Goal: Find specific page/section: Find specific page/section

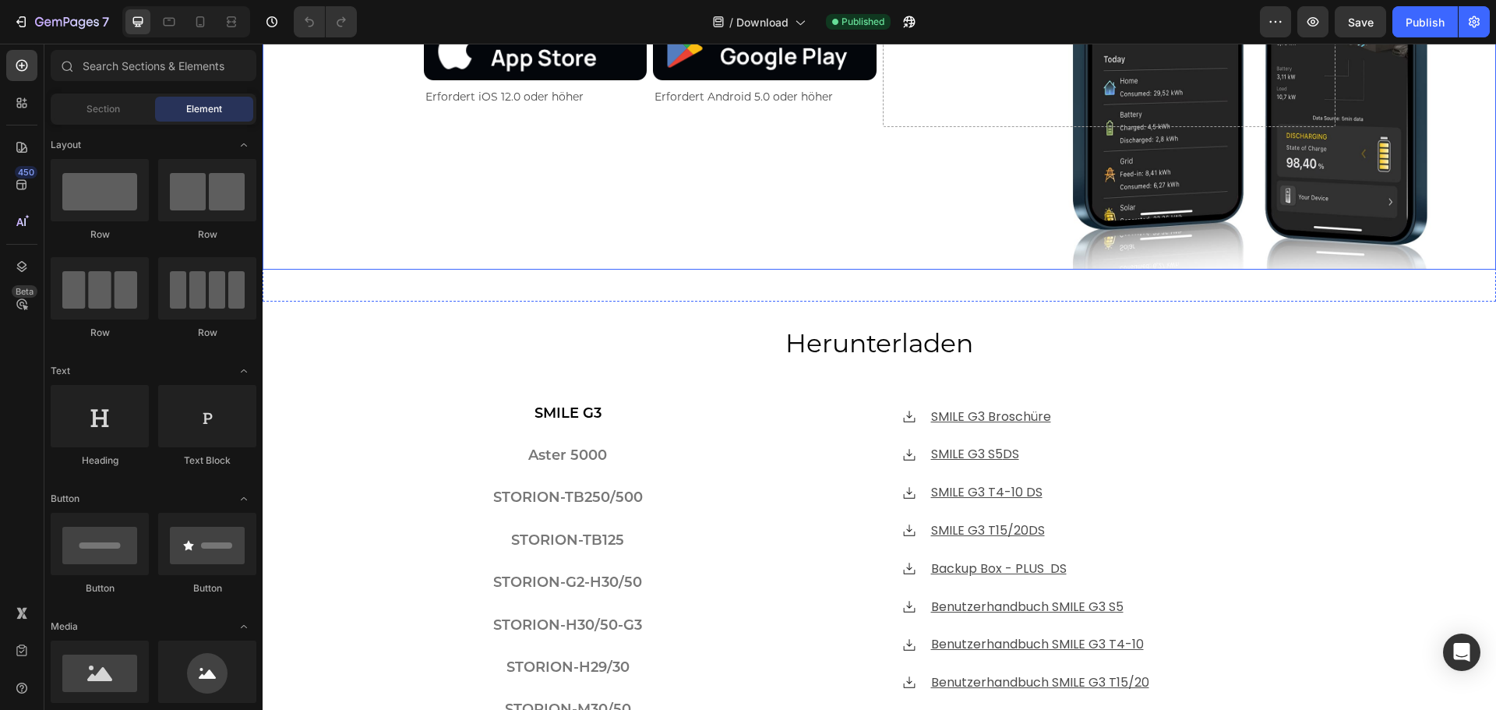
scroll to position [545, 0]
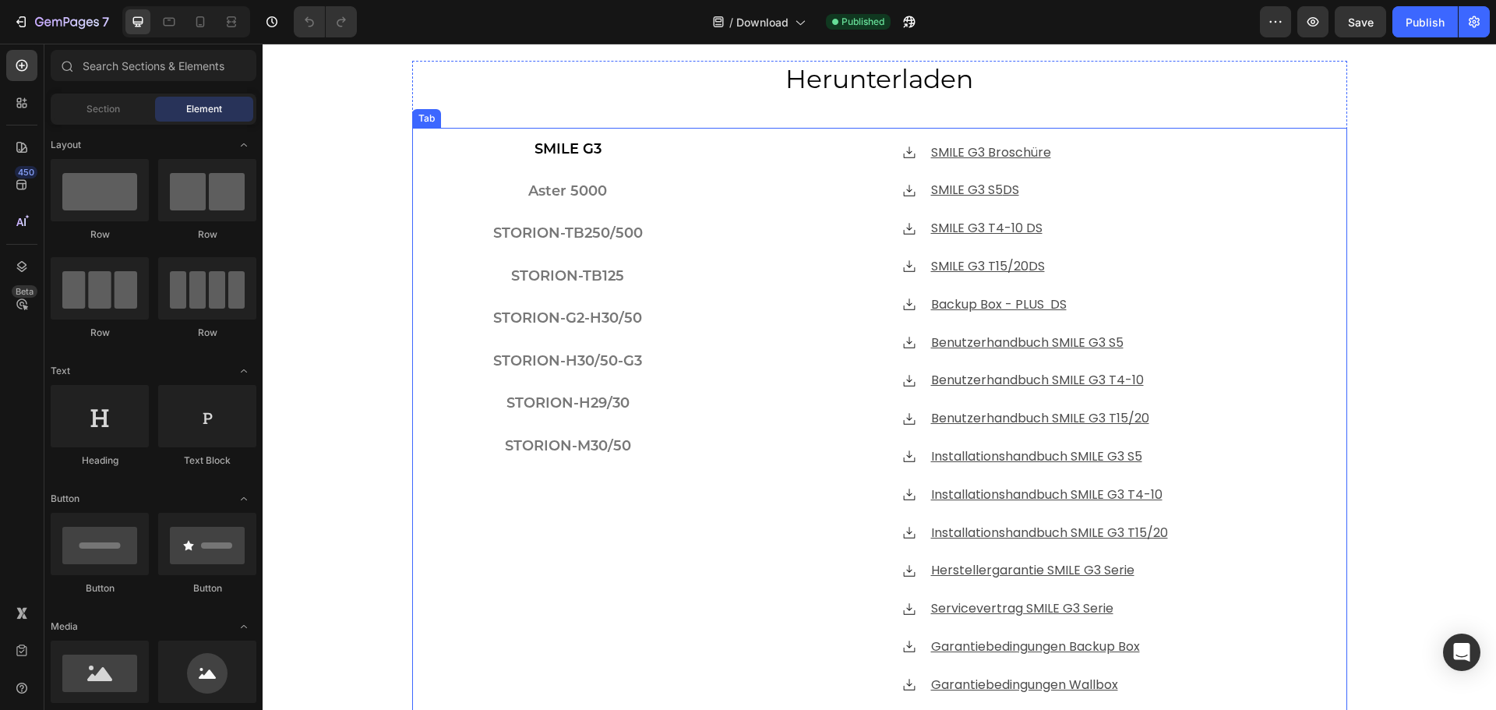
click at [633, 505] on div "SMILE G3 Aster 5000 STORION-TB250/500 STORION-TB125 STORION-G2-H30/50 STORION-H…" at bounding box center [568, 419] width 312 height 583
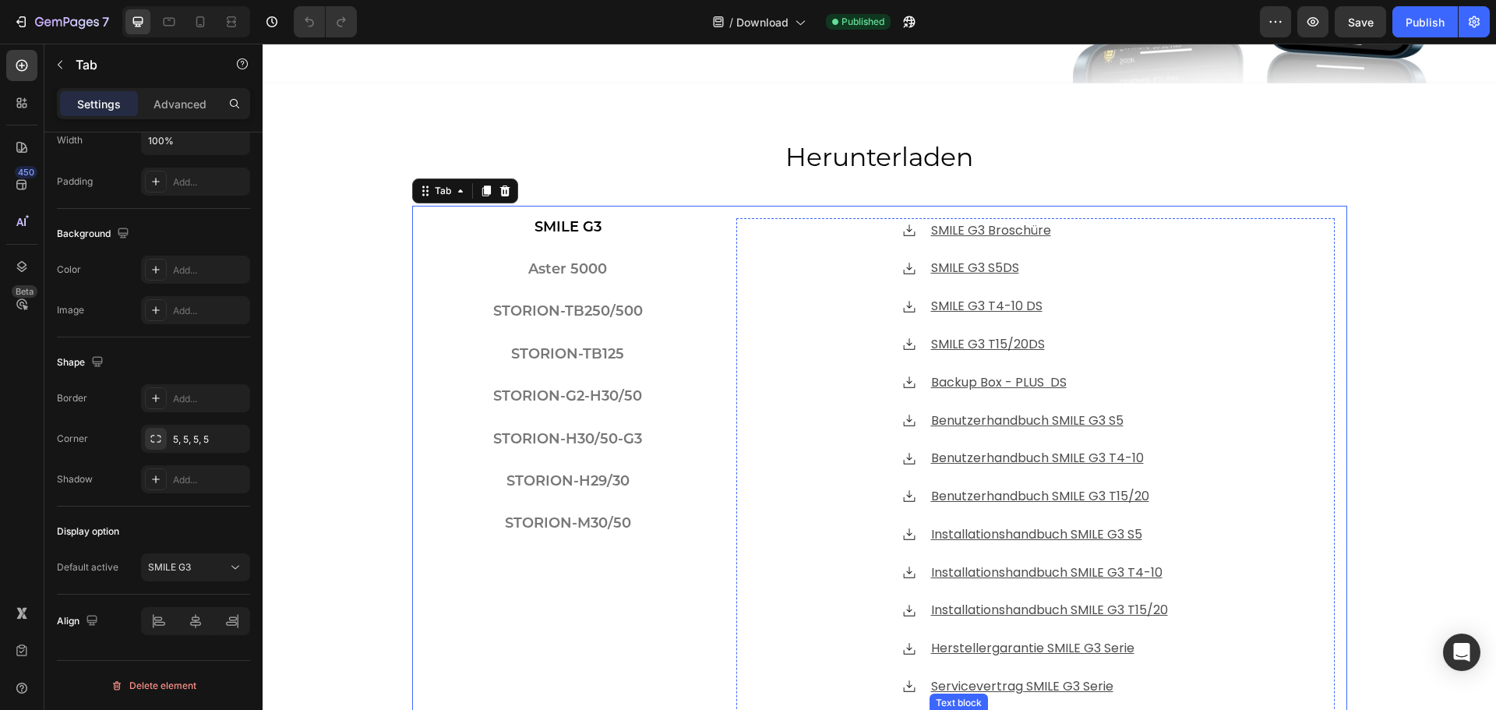
scroll to position [312, 0]
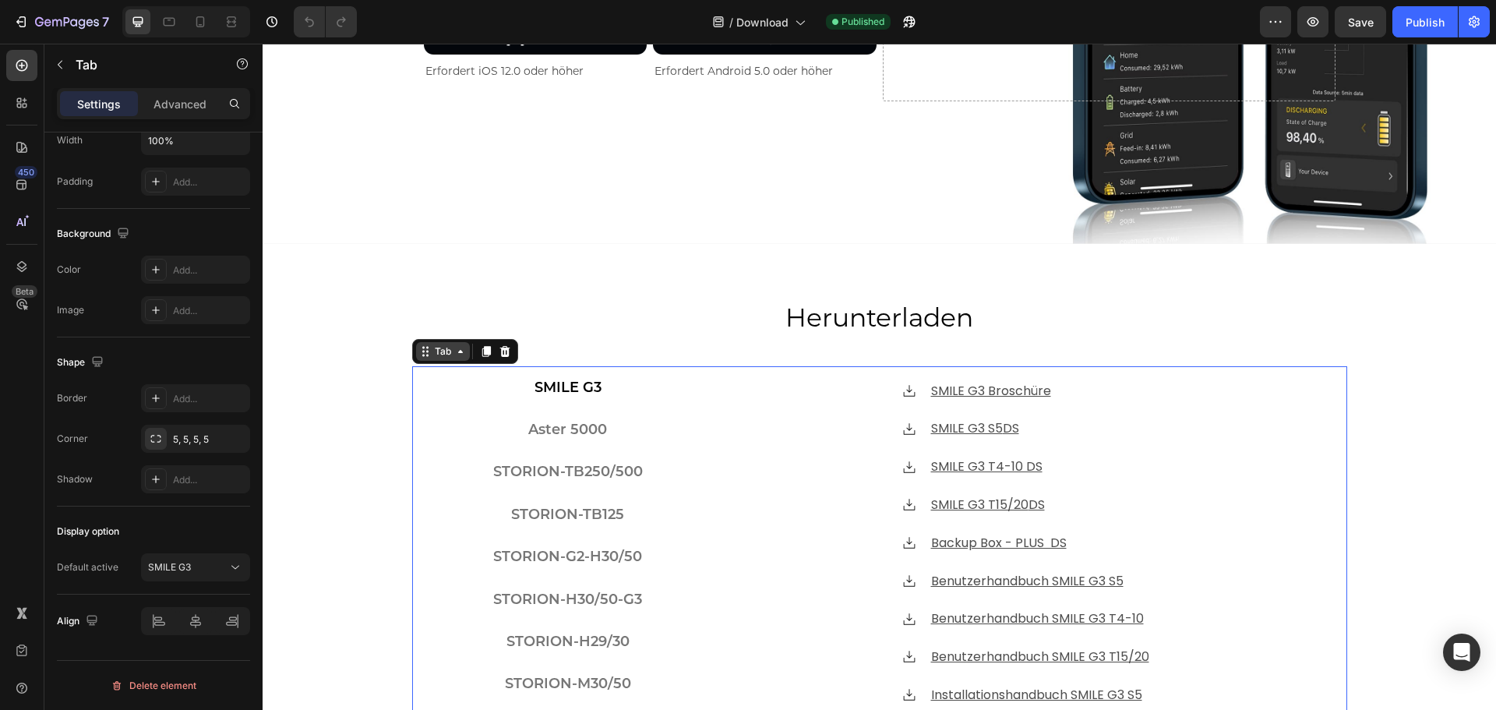
click at [454, 350] on icon at bounding box center [460, 351] width 12 height 12
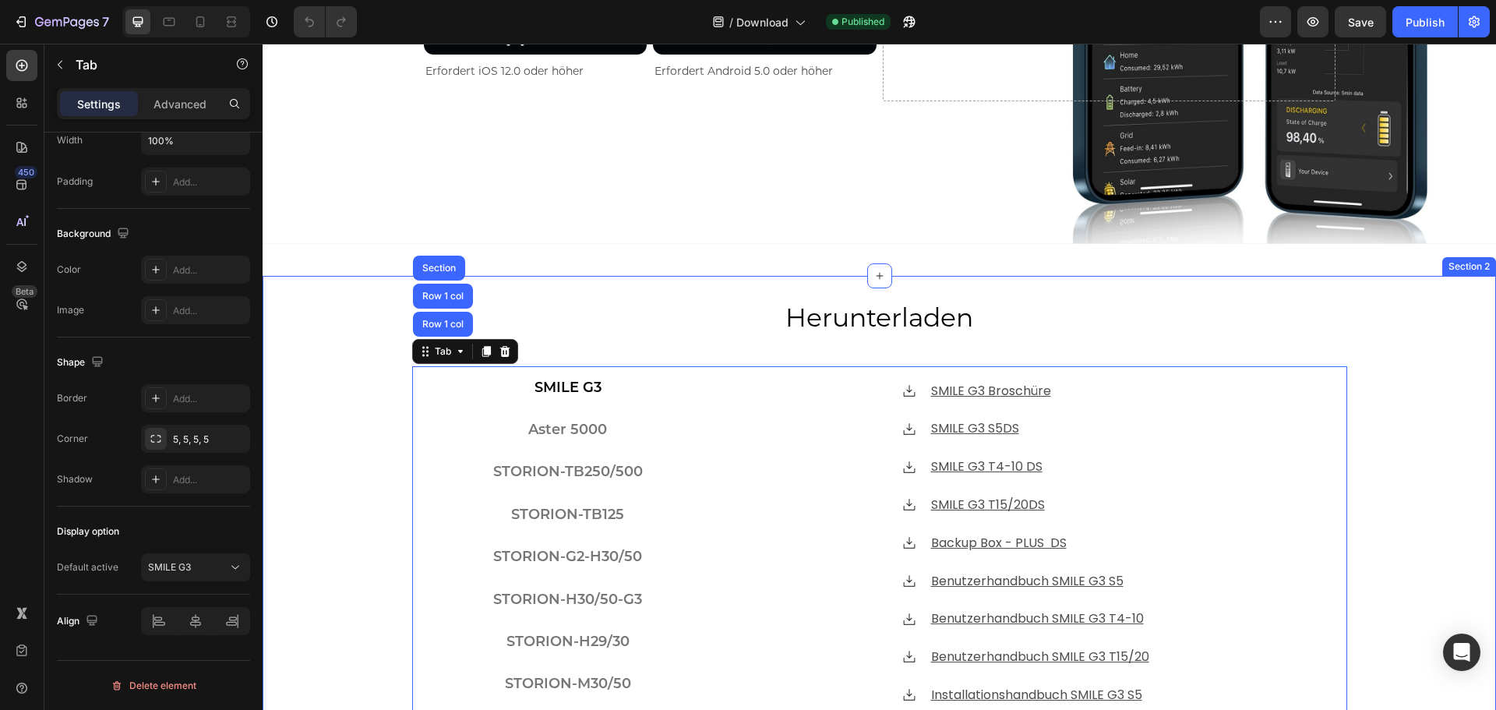
click at [364, 486] on div "Herunterladen Heading SMILE G3 Aster 5000 STORION-TB250/500 STORION-TB125 STORI…" at bounding box center [879, 630] width 1233 height 662
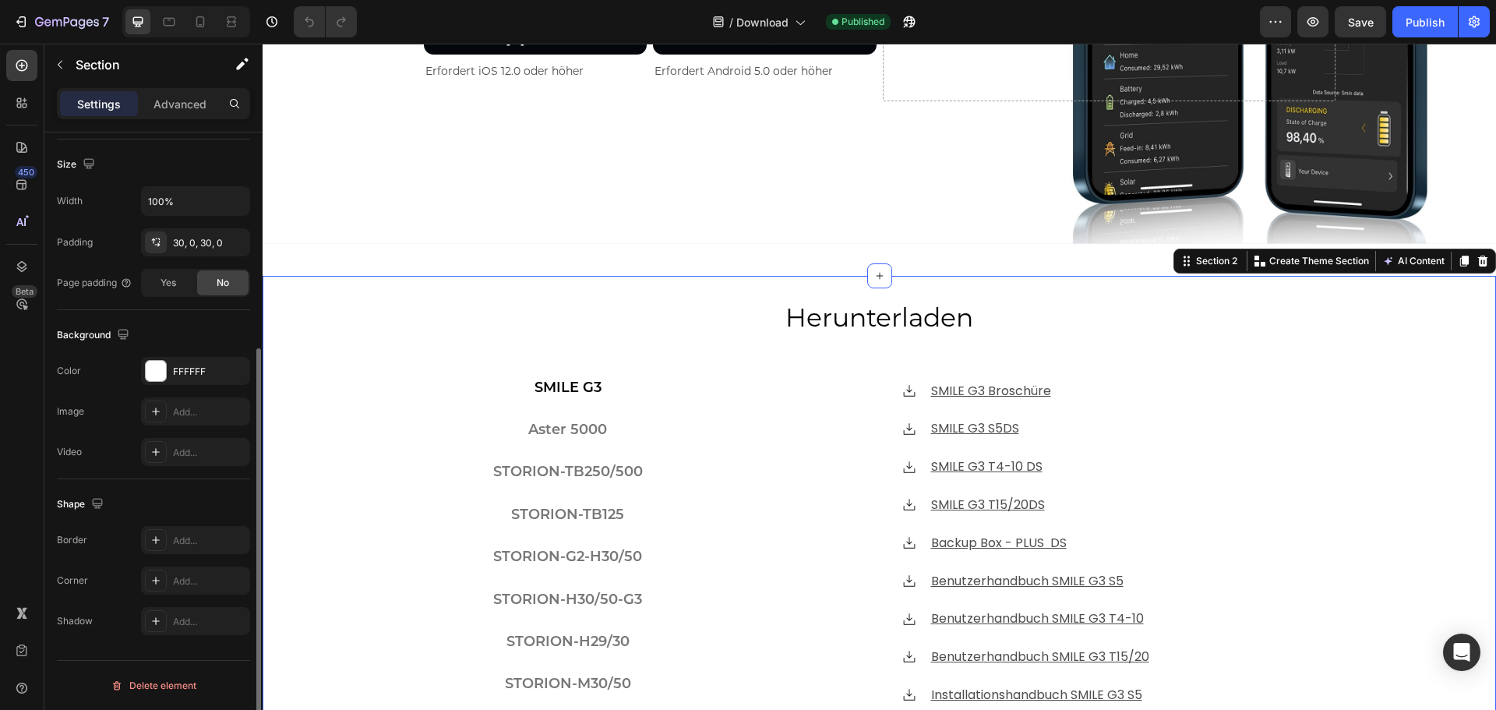
scroll to position [0, 0]
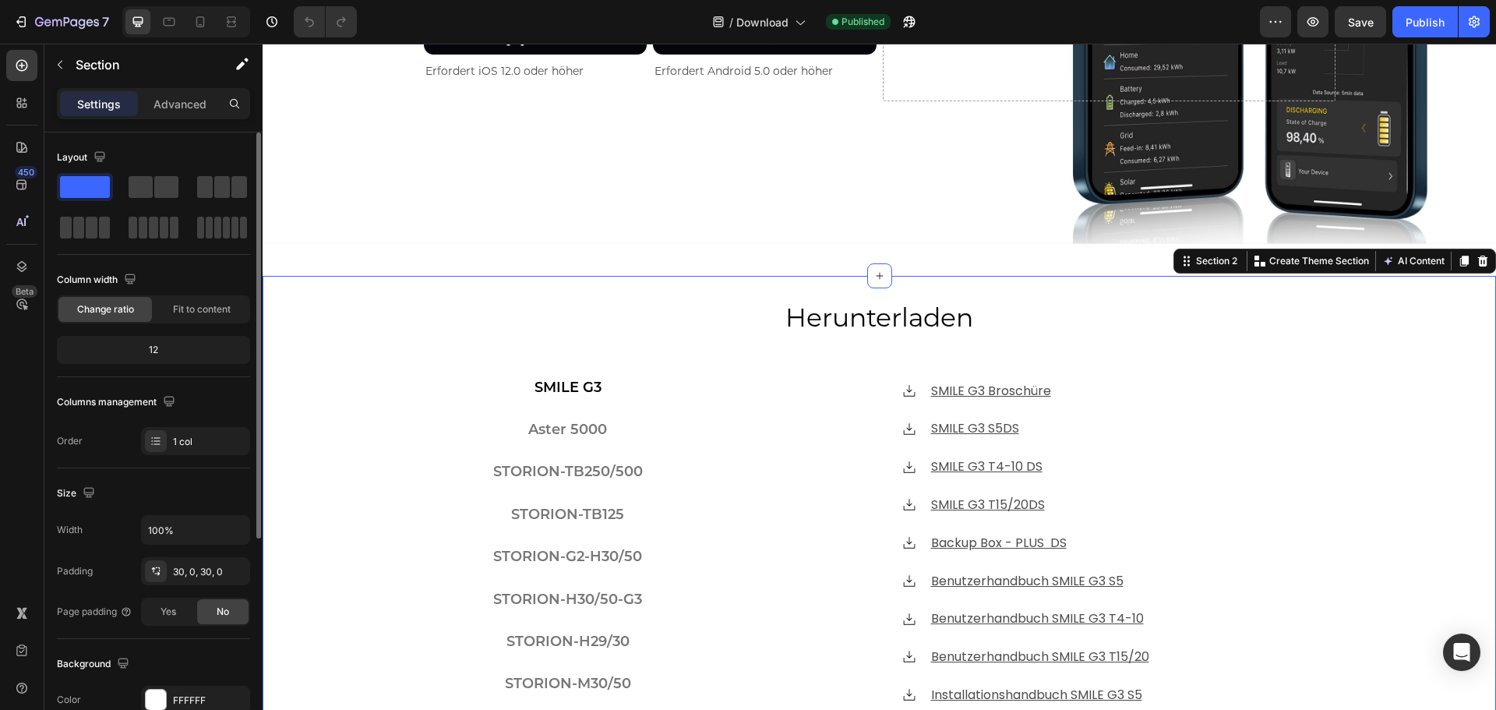
click at [363, 407] on div "Herunterladen Heading SMILE G3 Aster 5000 STORION-TB250/500 STORION-TB125 STORI…" at bounding box center [879, 630] width 1233 height 662
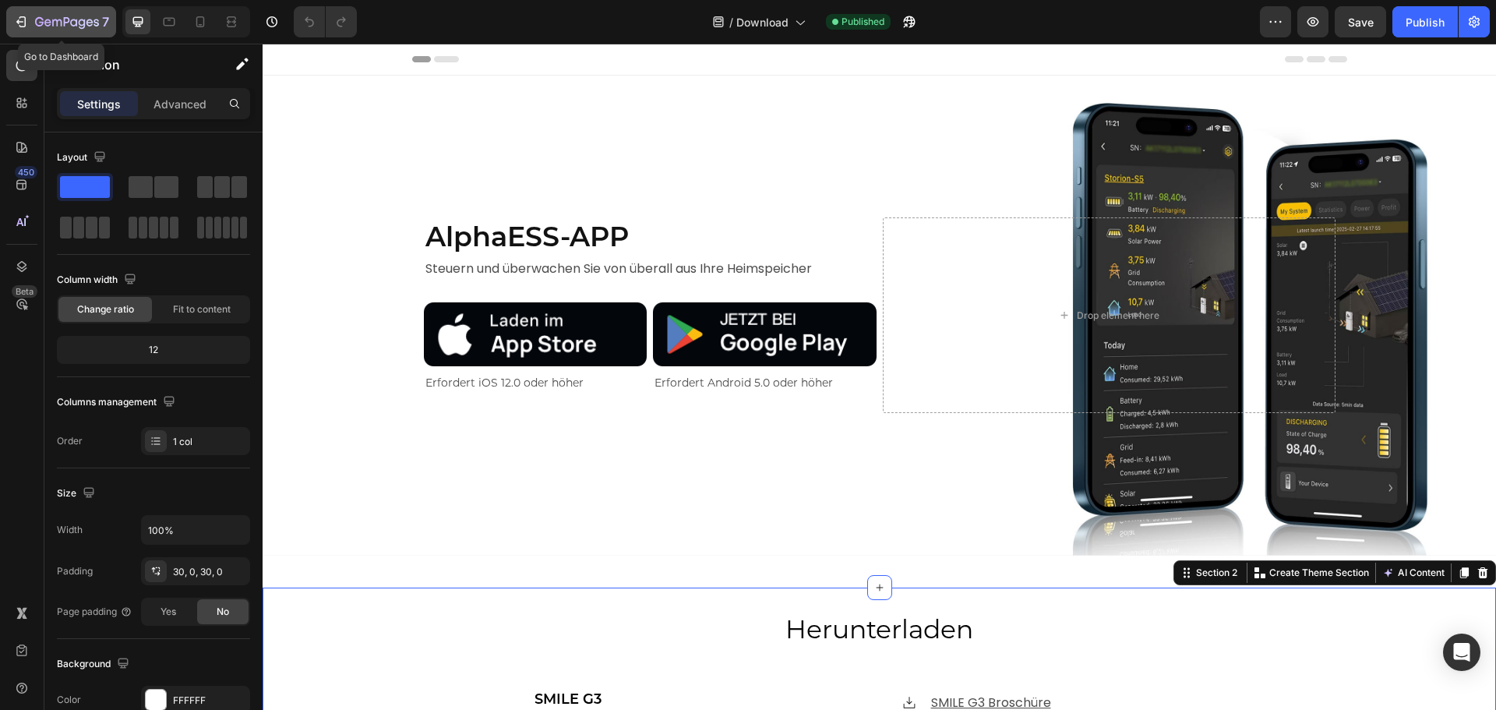
click at [16, 27] on icon "button" at bounding box center [21, 22] width 16 height 16
